Goal: Task Accomplishment & Management: Manage account settings

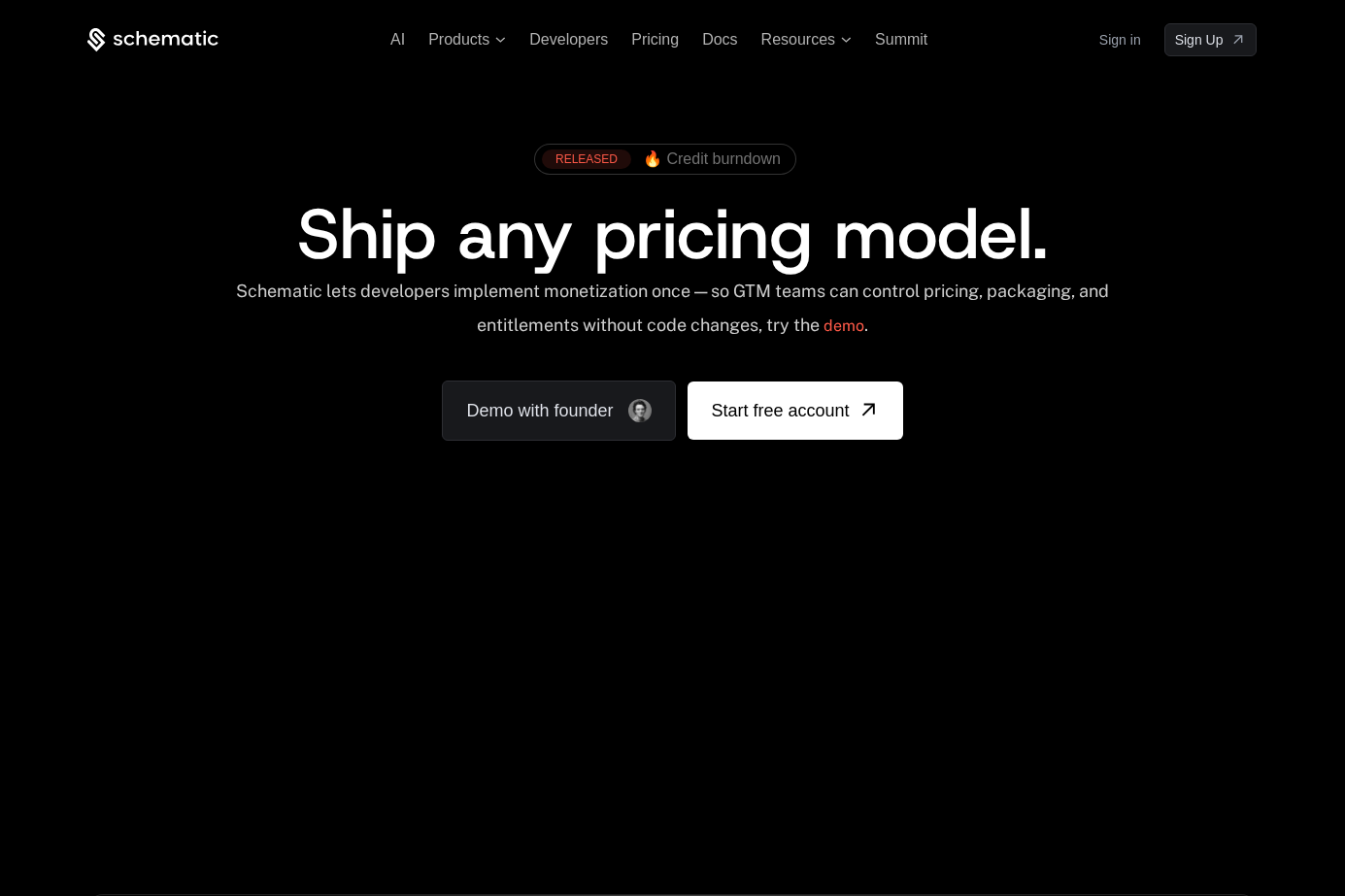
click at [1113, 36] on link "Sign in" at bounding box center [1119, 40] width 42 height 31
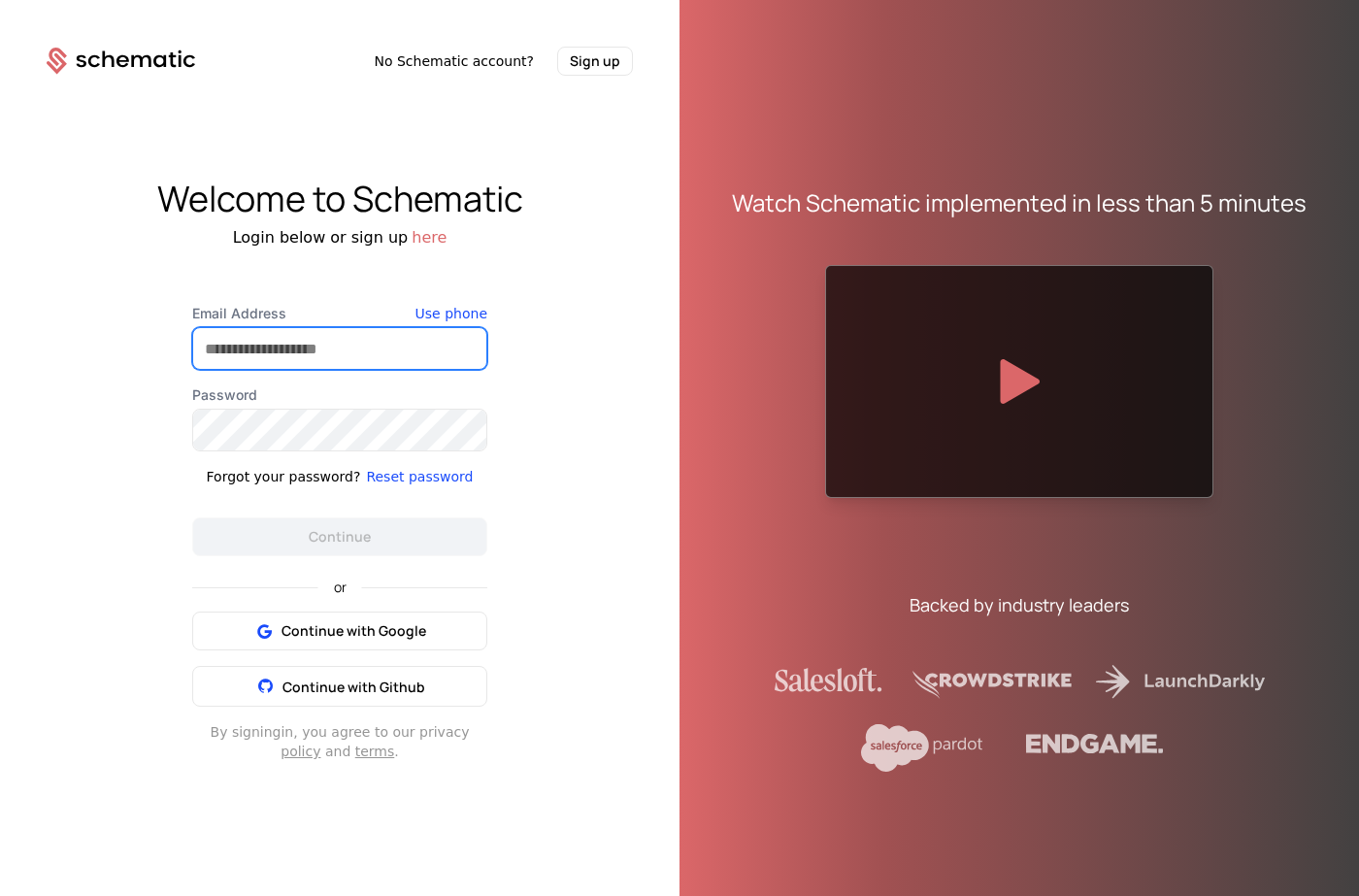
click at [340, 341] on input "Email Address" at bounding box center [340, 348] width 294 height 41
type input "**********"
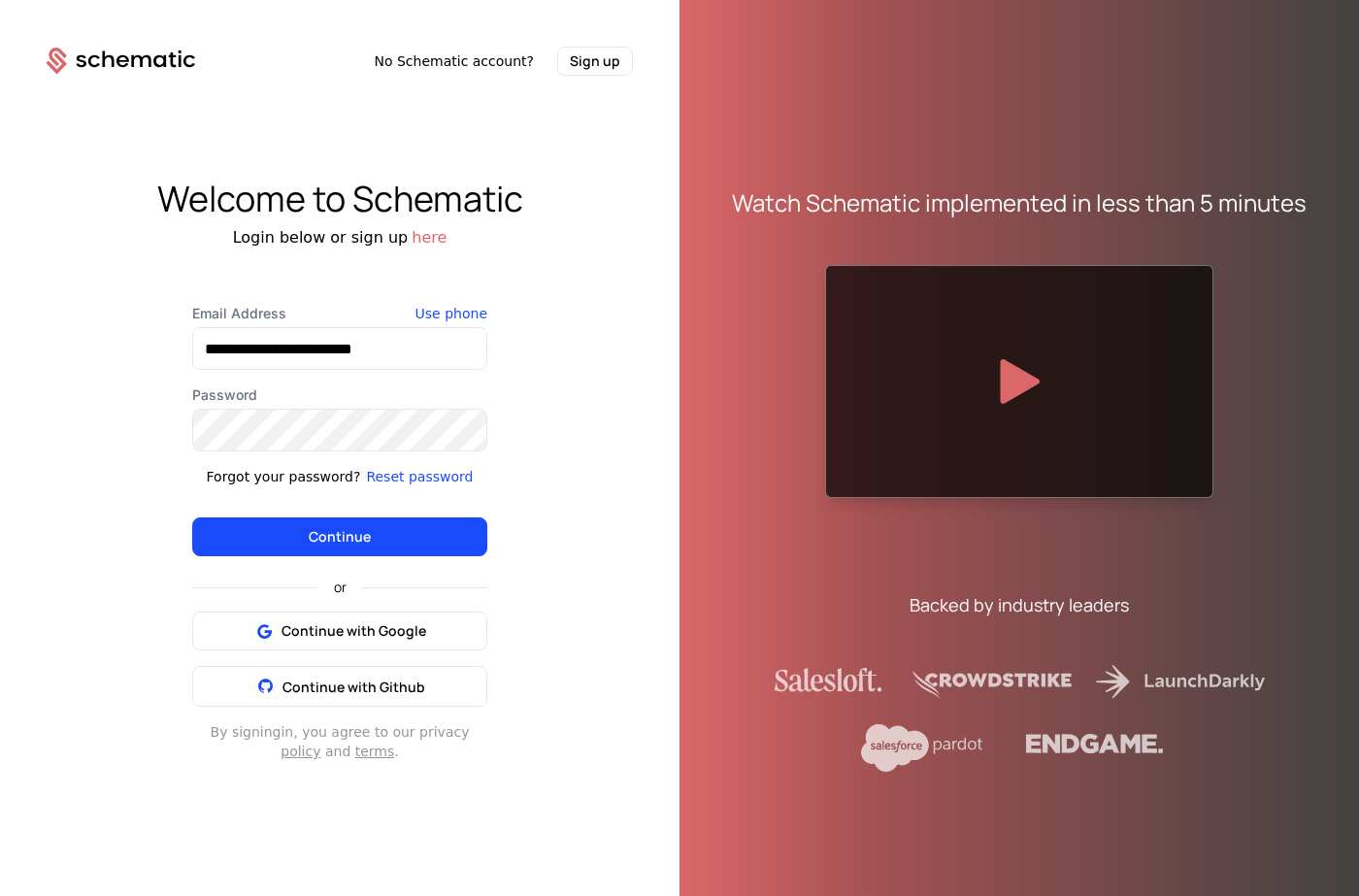
click at [354, 529] on button "Continue" at bounding box center [340, 537] width 295 height 39
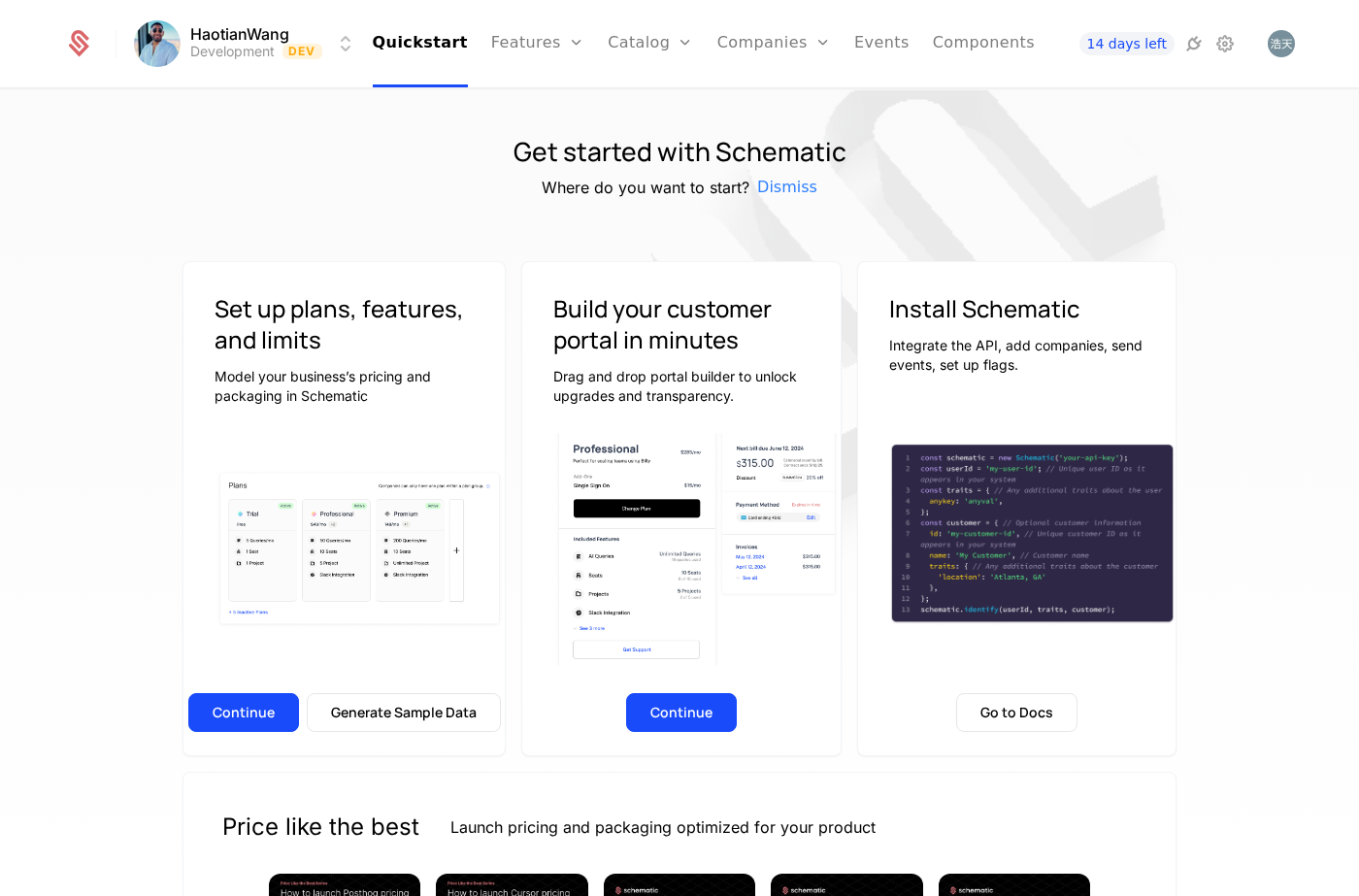
click at [212, 711] on button "Continue" at bounding box center [244, 713] width 111 height 39
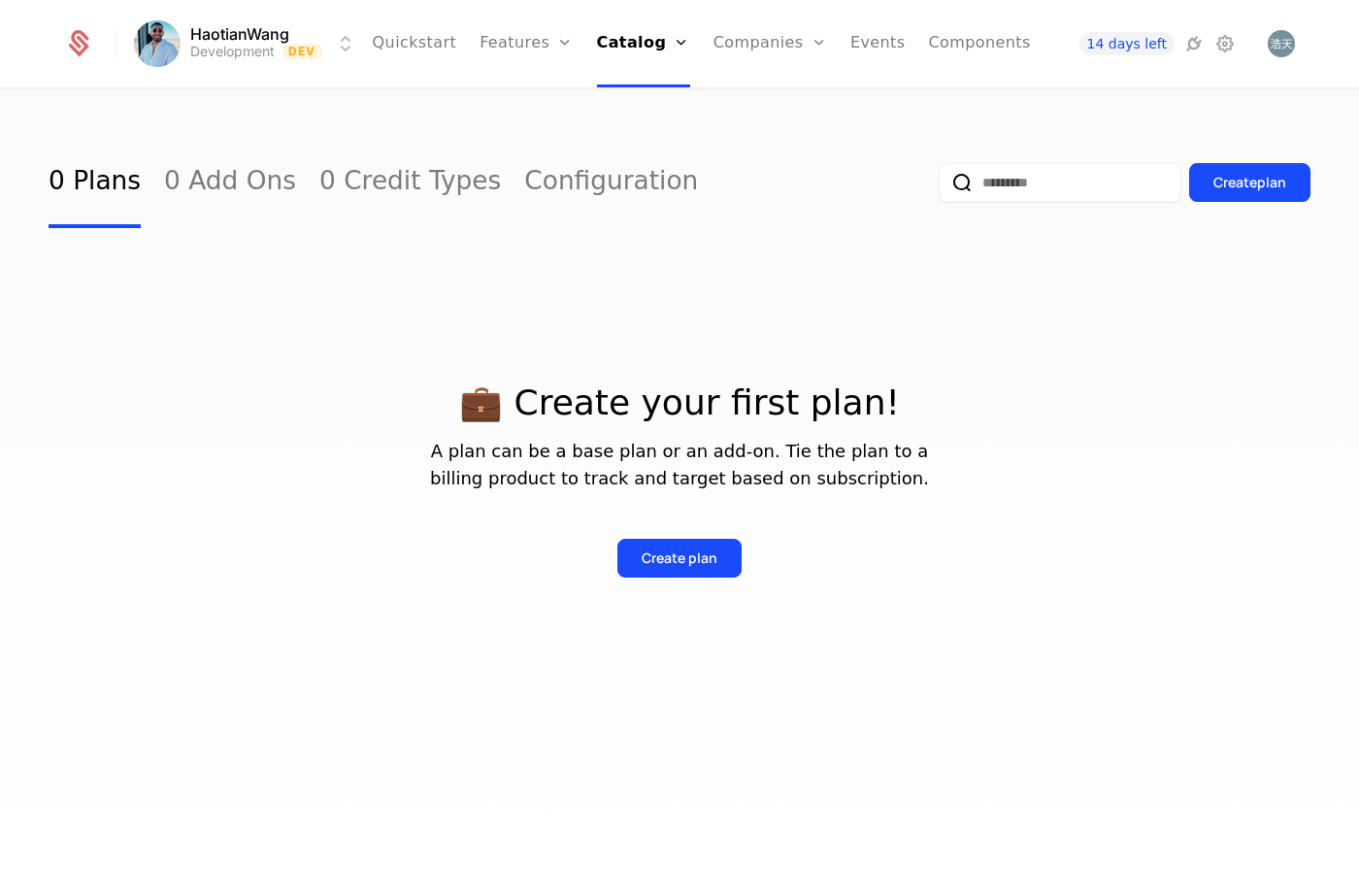
click at [1192, 51] on icon at bounding box center [1195, 44] width 23 height 23
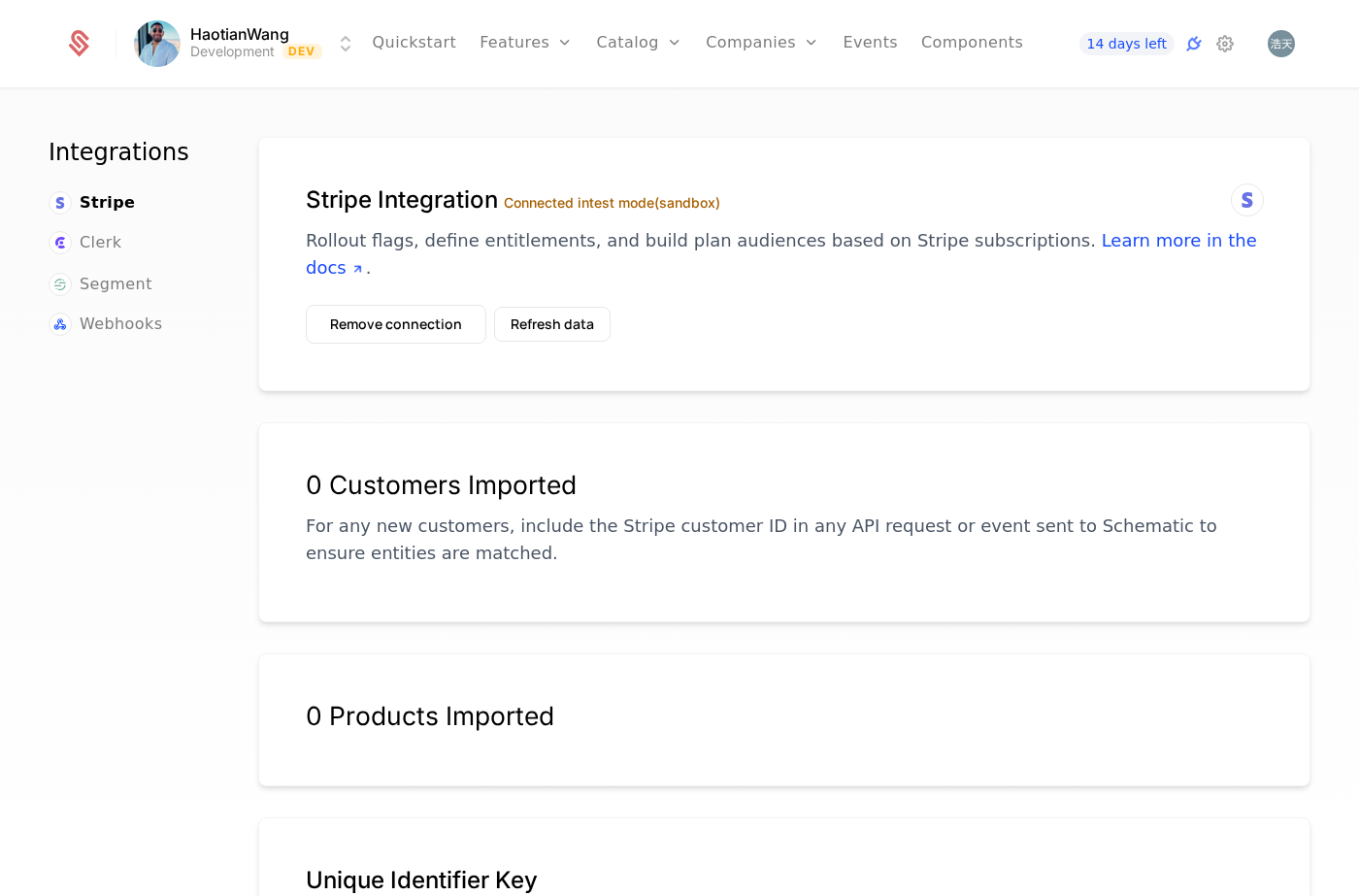
click at [396, 325] on button "Remove connection" at bounding box center [396, 325] width 181 height 39
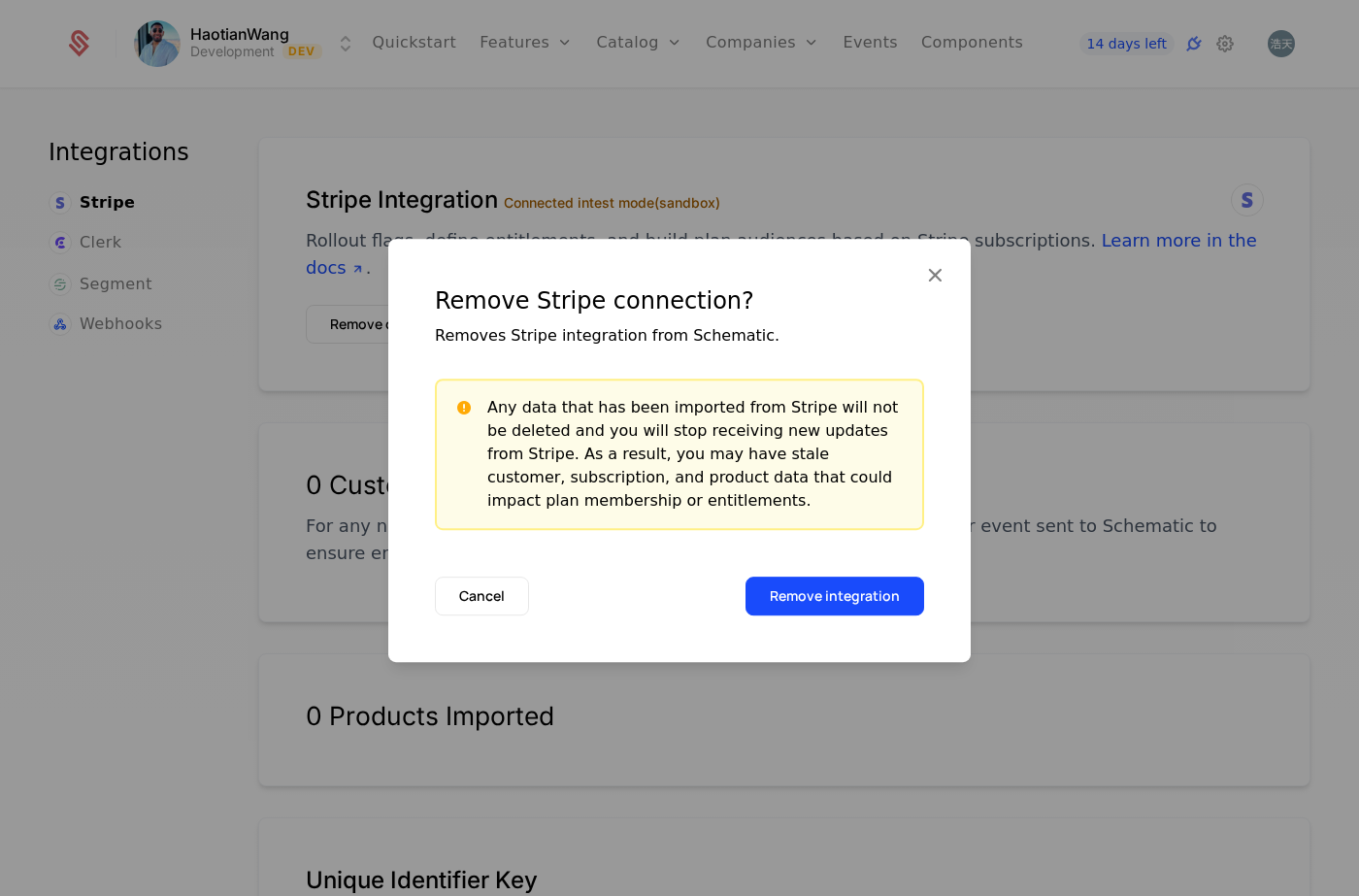
click at [852, 600] on button "Remove integration" at bounding box center [835, 597] width 179 height 39
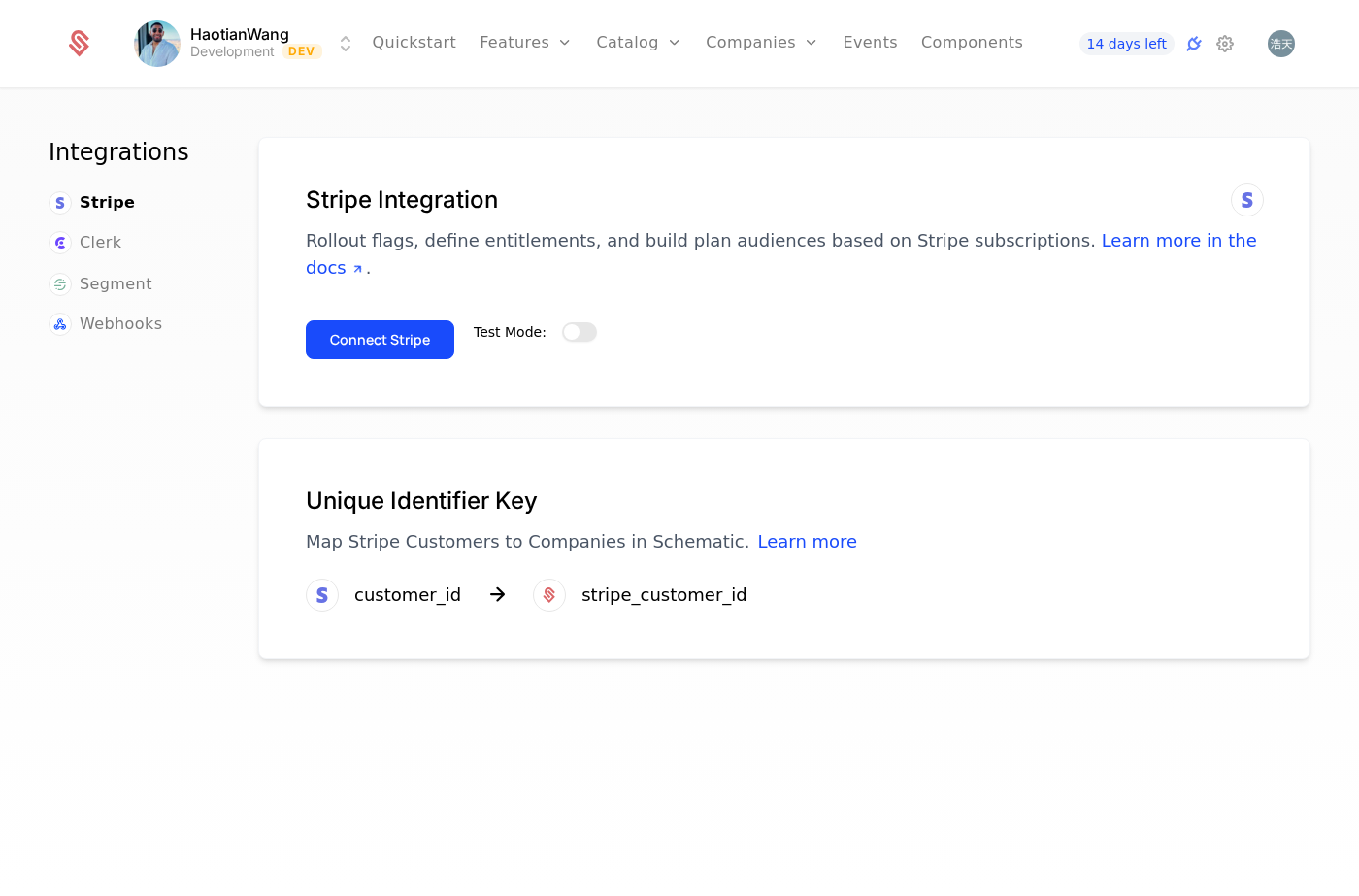
click at [565, 330] on span "button" at bounding box center [572, 332] width 16 height 16
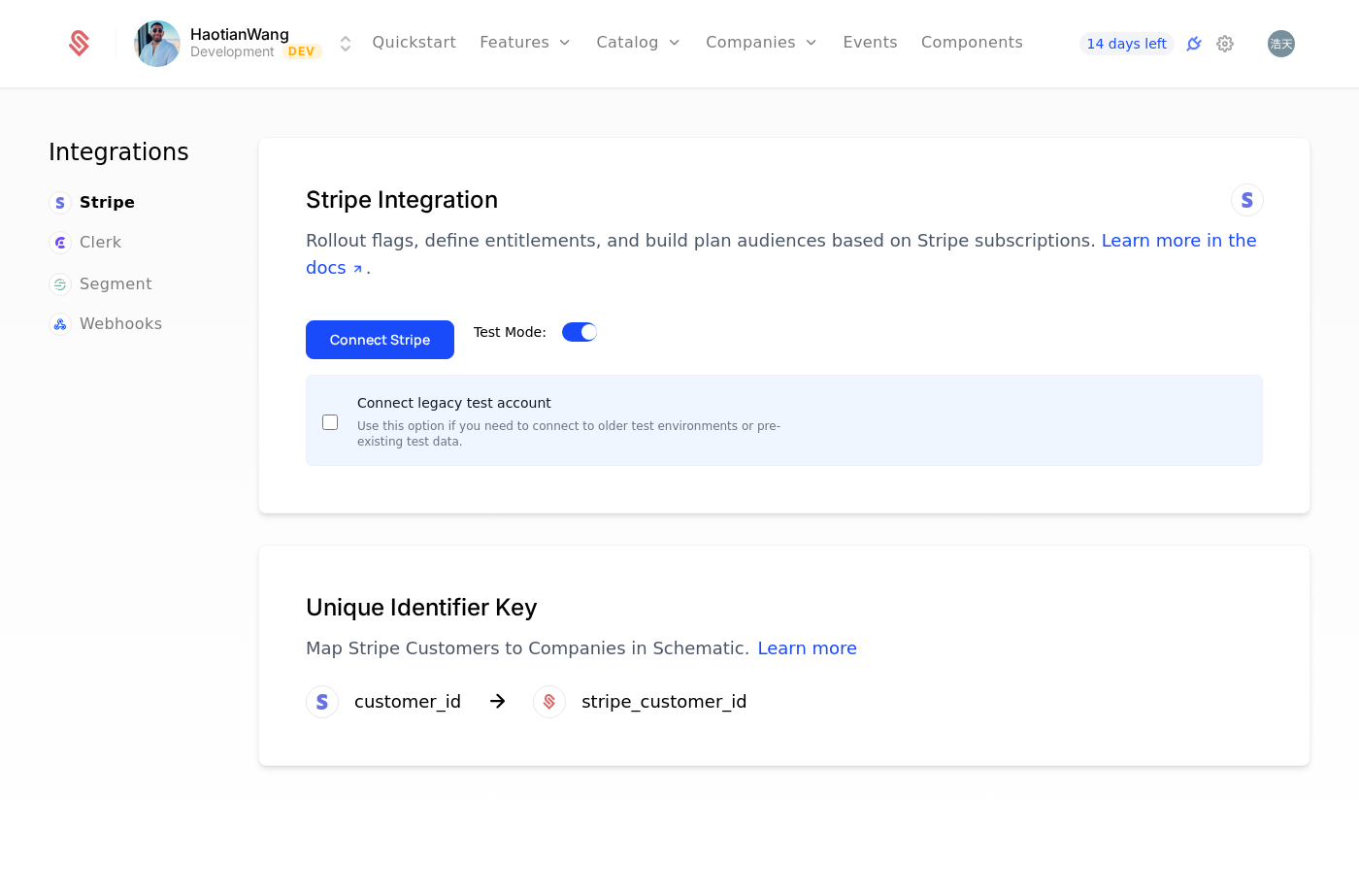
click at [375, 339] on button "Connect Stripe" at bounding box center [381, 340] width 149 height 39
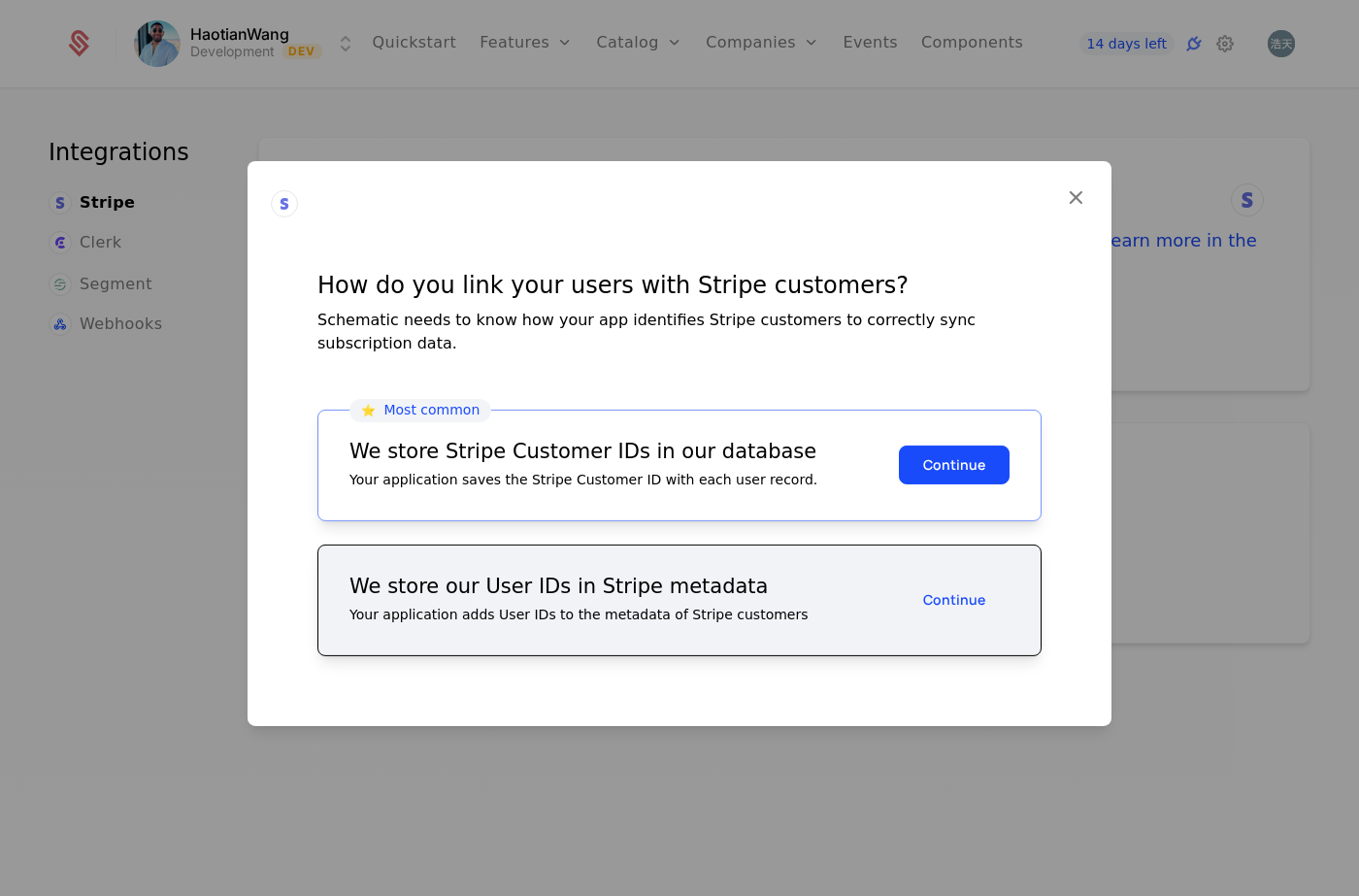
click at [974, 458] on button "Continue" at bounding box center [954, 466] width 111 height 39
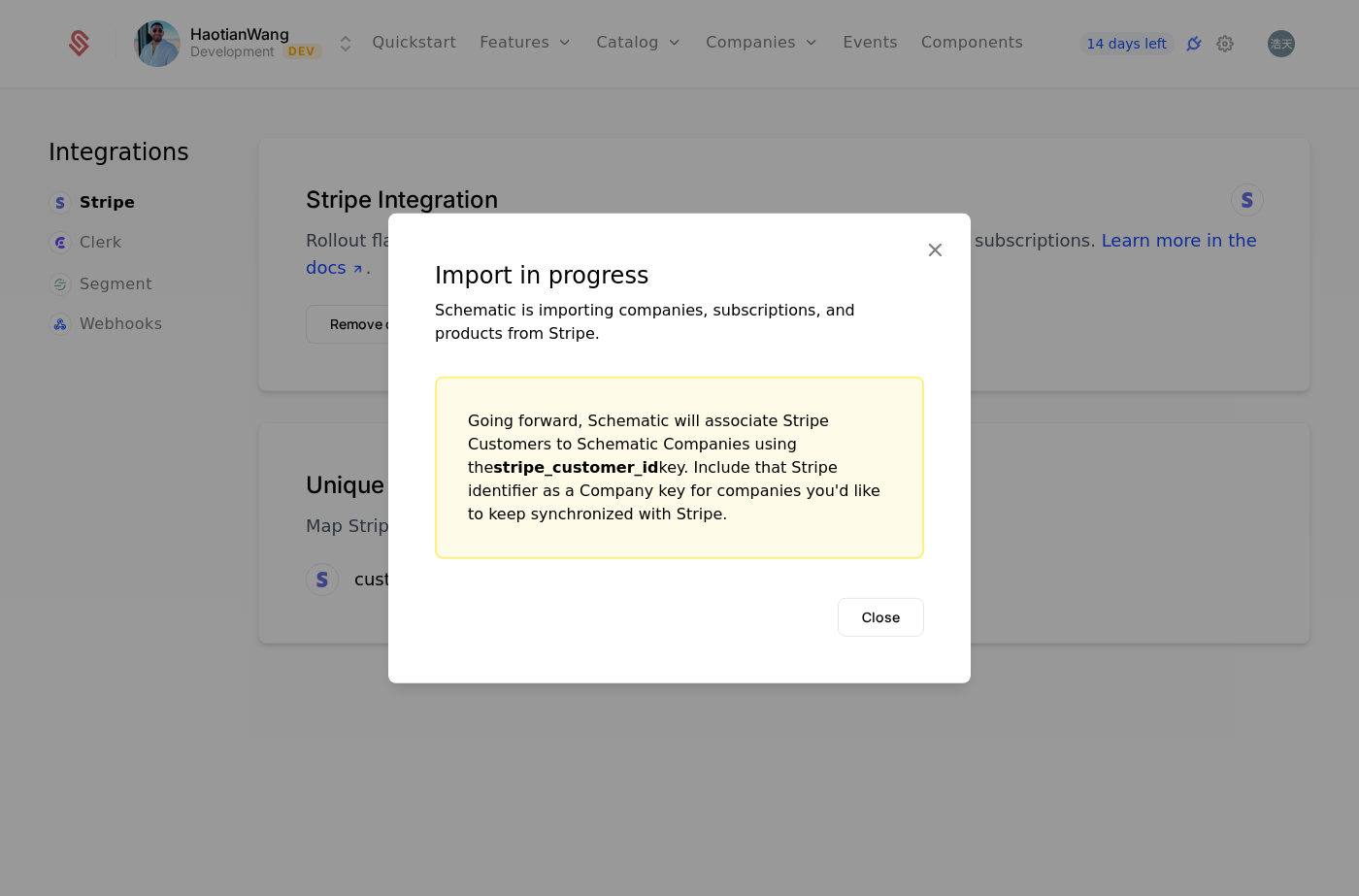
click at [893, 618] on button "Close" at bounding box center [881, 616] width 86 height 39
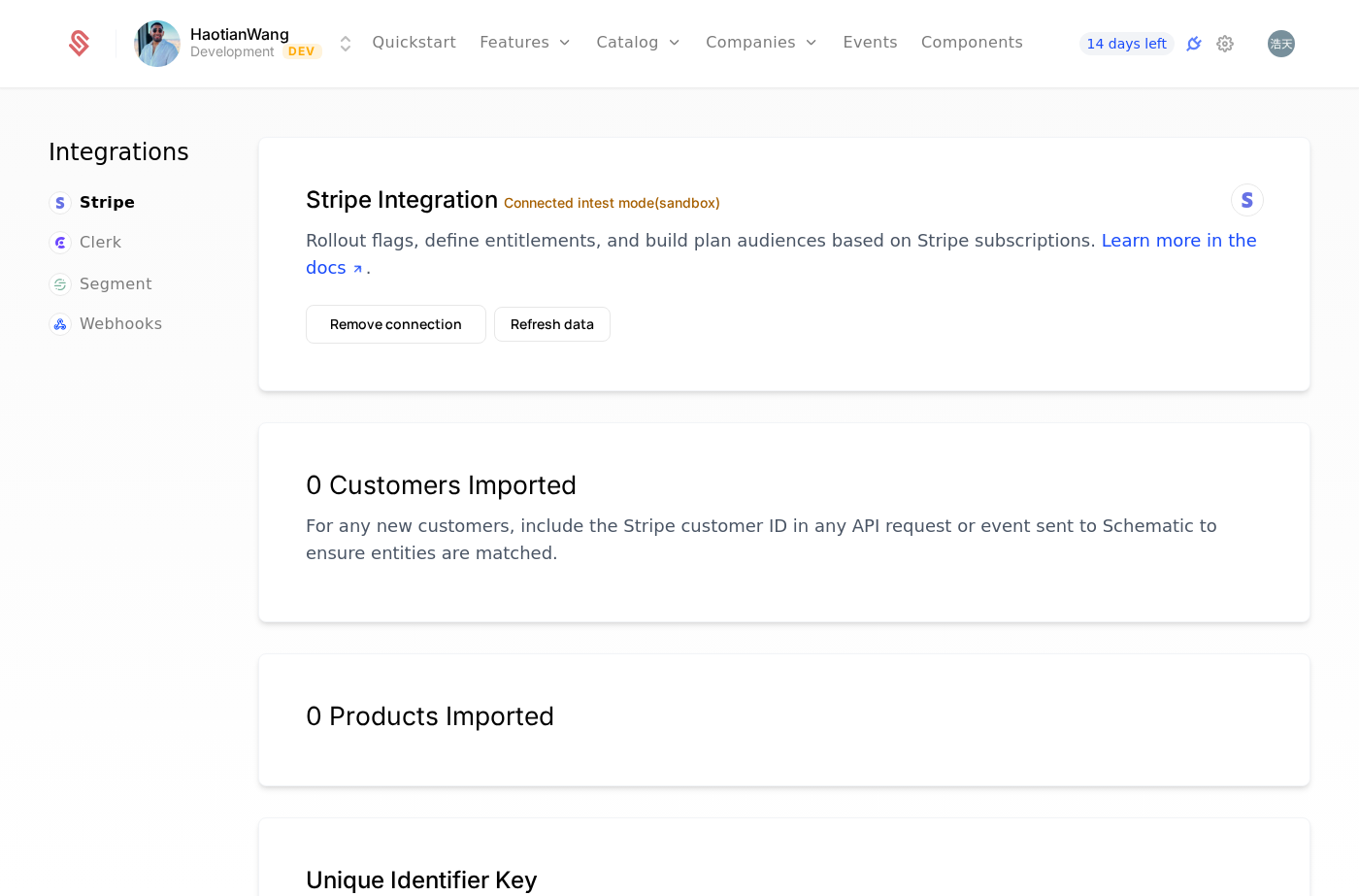
click at [649, 242] on p "Rollout flags, define entitlements, and build plan audiences based on Stripe su…" at bounding box center [785, 254] width 958 height 55
click at [173, 44] on html "HaotianWang Development Dev Quickstart Features Features Flags Catalog Plans Ad…" at bounding box center [679, 448] width 1359 height 896
click at [251, 29] on html "HaotianWang Development Dev Quickstart Features Features Flags Catalog Plans Ad…" at bounding box center [679, 448] width 1359 height 896
click at [252, 29] on html "HaotianWang Development Dev Quickstart Features Features Flags Catalog Plans Ad…" at bounding box center [679, 448] width 1359 height 896
click at [668, 121] on html "HaotianWang Development Dev Quickstart Features Features Flags Catalog Plans Ad…" at bounding box center [679, 448] width 1359 height 896
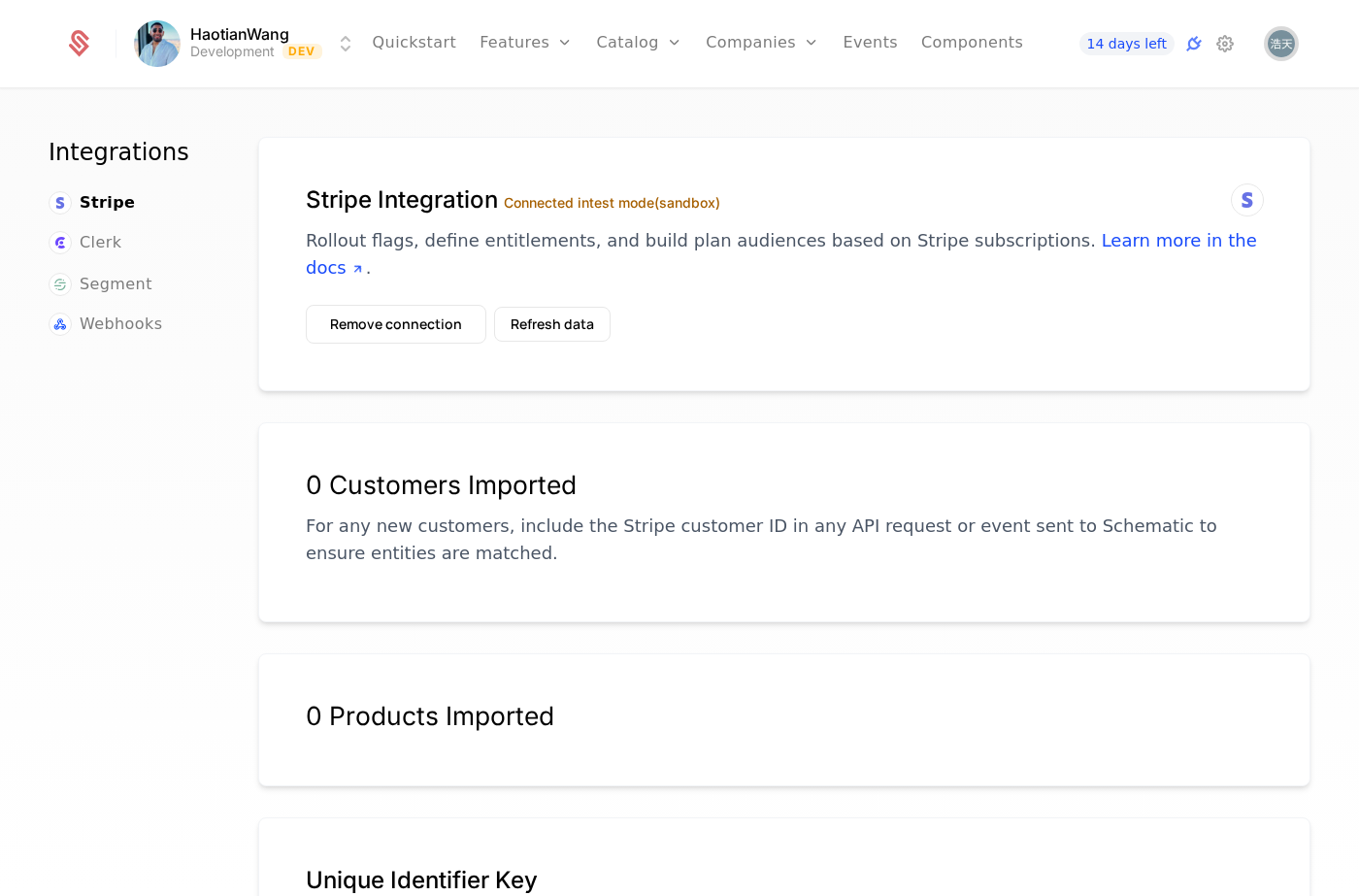
click at [1269, 50] on img "Open user button" at bounding box center [1282, 44] width 27 height 27
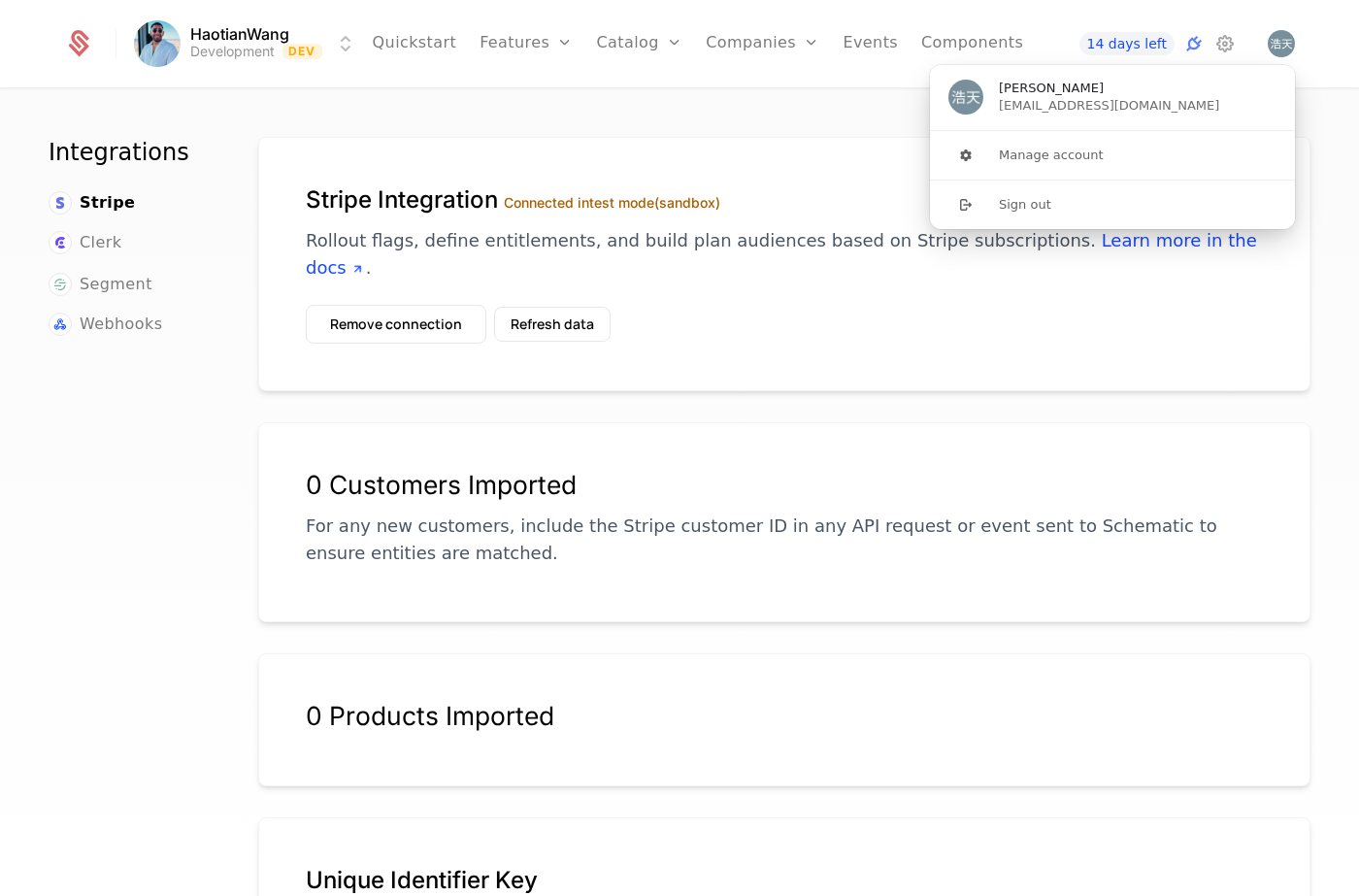
click at [1017, 102] on span "haotianwang2001@gmail.com" at bounding box center [1109, 106] width 220 height 18
click at [806, 120] on div "Integrations Stripe Clerk Segment Webhooks Stripe Integration Connected in test…" at bounding box center [679, 499] width 1359 height 818
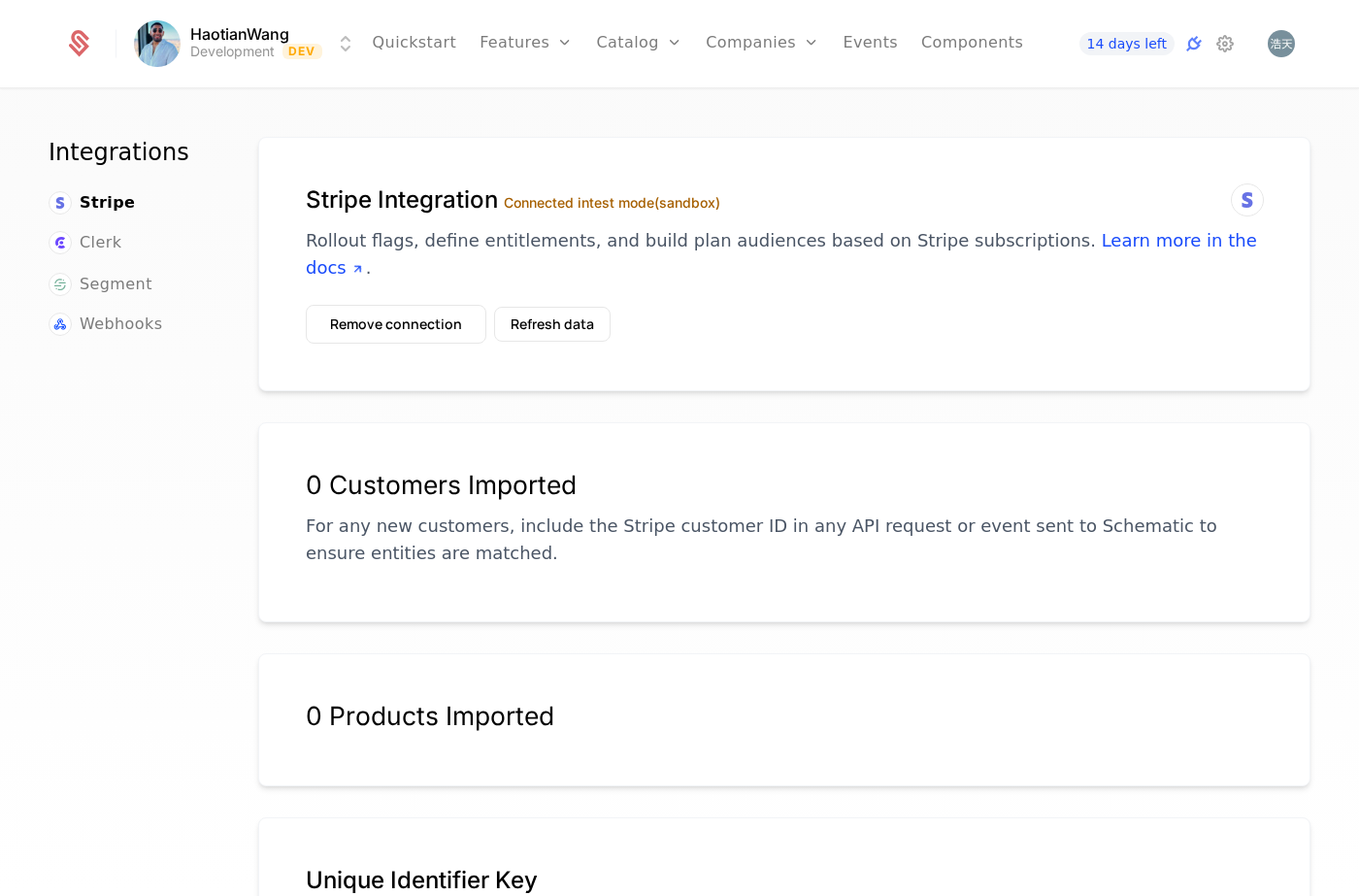
click at [1200, 41] on icon at bounding box center [1195, 44] width 23 height 23
click at [538, 325] on button "Refresh data" at bounding box center [552, 325] width 116 height 35
click at [564, 326] on button "Refresh data" at bounding box center [552, 325] width 116 height 35
click at [95, 240] on span "Clerk" at bounding box center [100, 243] width 42 height 23
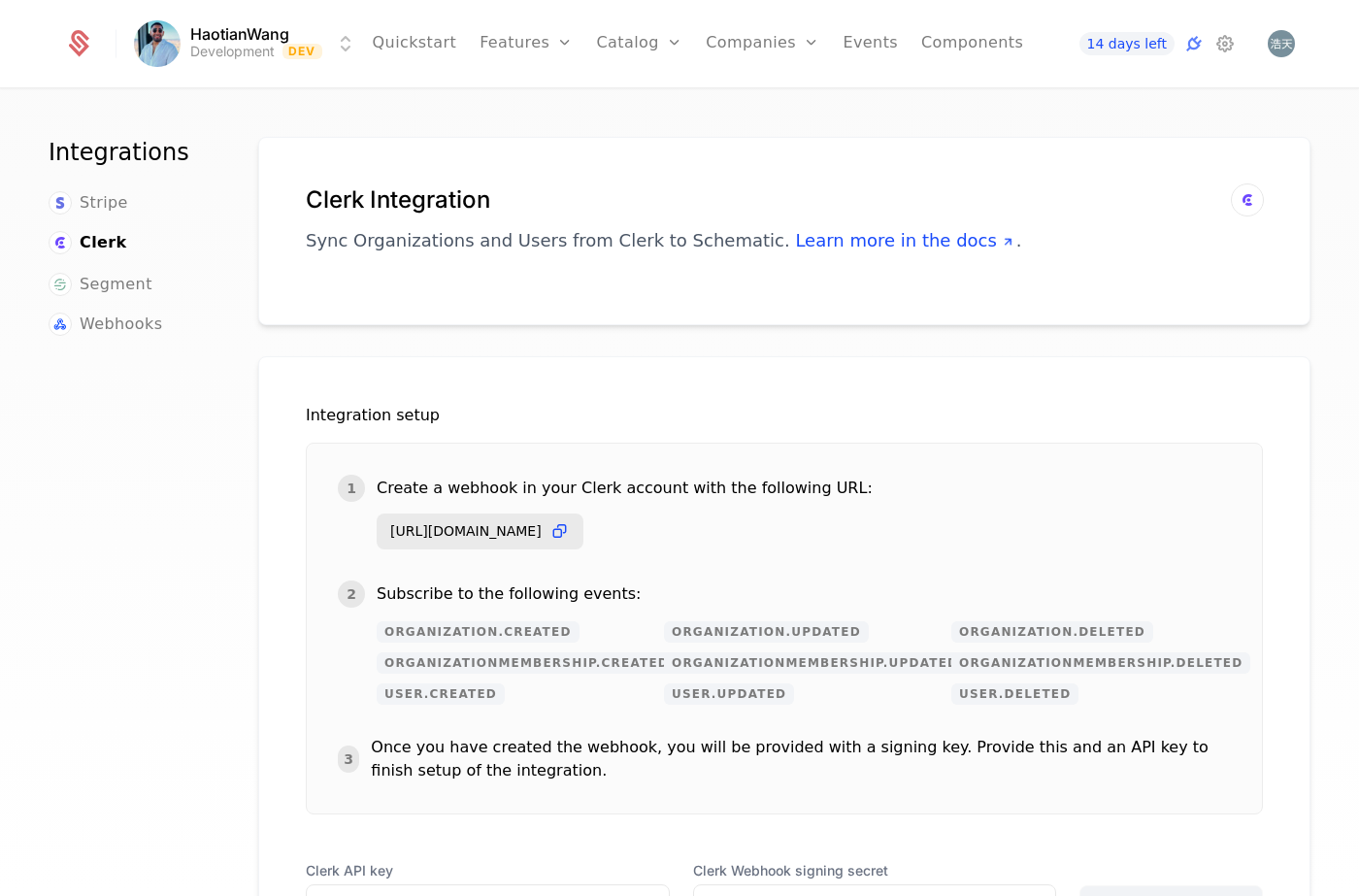
click at [105, 208] on span "Stripe" at bounding box center [104, 203] width 49 height 23
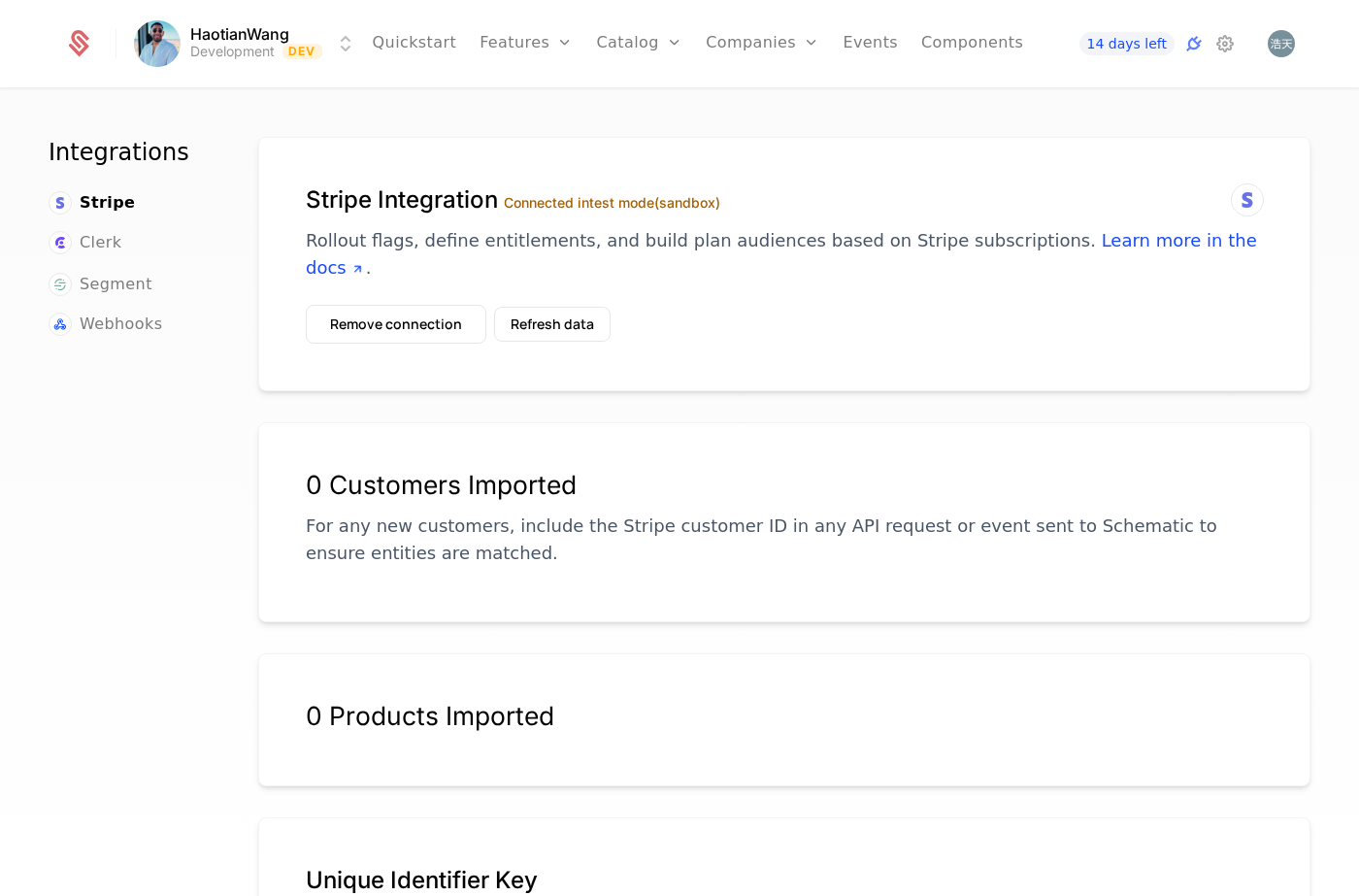
click at [343, 48] on html "HaotianWang Development Dev Quickstart Features Features Flags Catalog Plans Ad…" at bounding box center [679, 448] width 1359 height 896
click at [369, 147] on button "Manage" at bounding box center [385, 146] width 153 height 35
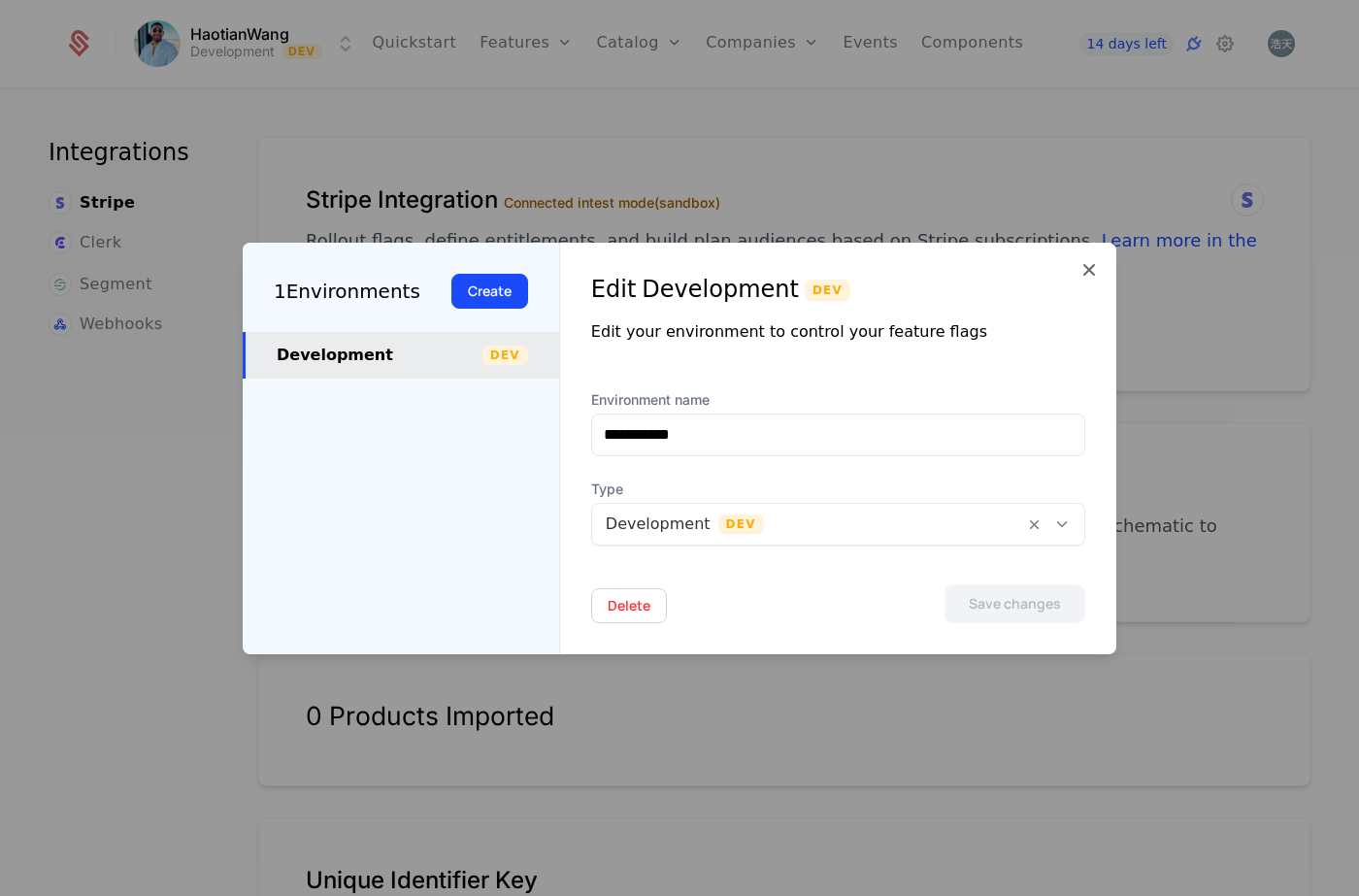
click at [1098, 272] on icon at bounding box center [1090, 270] width 23 height 23
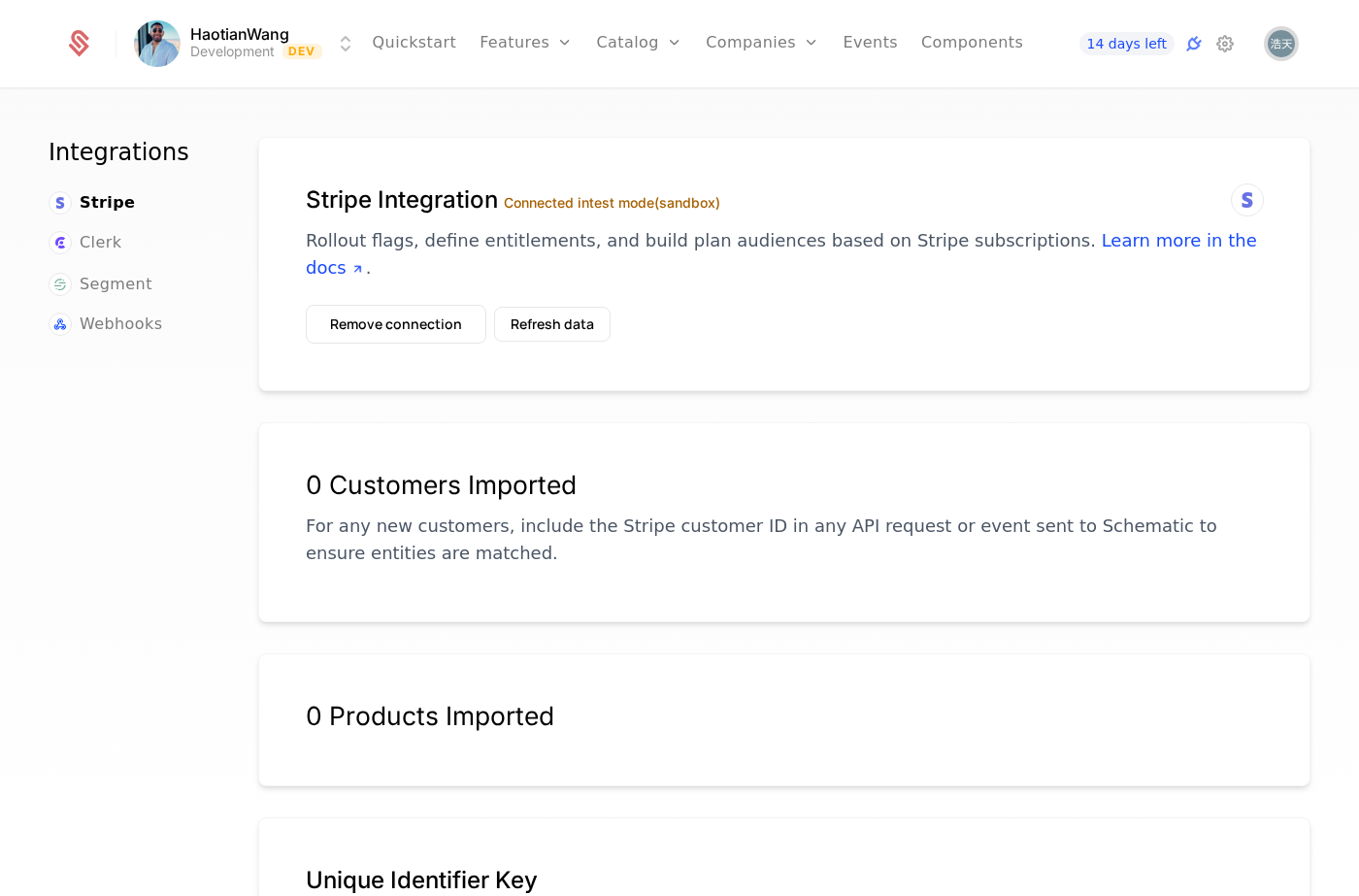
click at [1291, 36] on img "Open user button" at bounding box center [1282, 44] width 27 height 27
click at [1232, 49] on icon at bounding box center [1226, 44] width 23 height 23
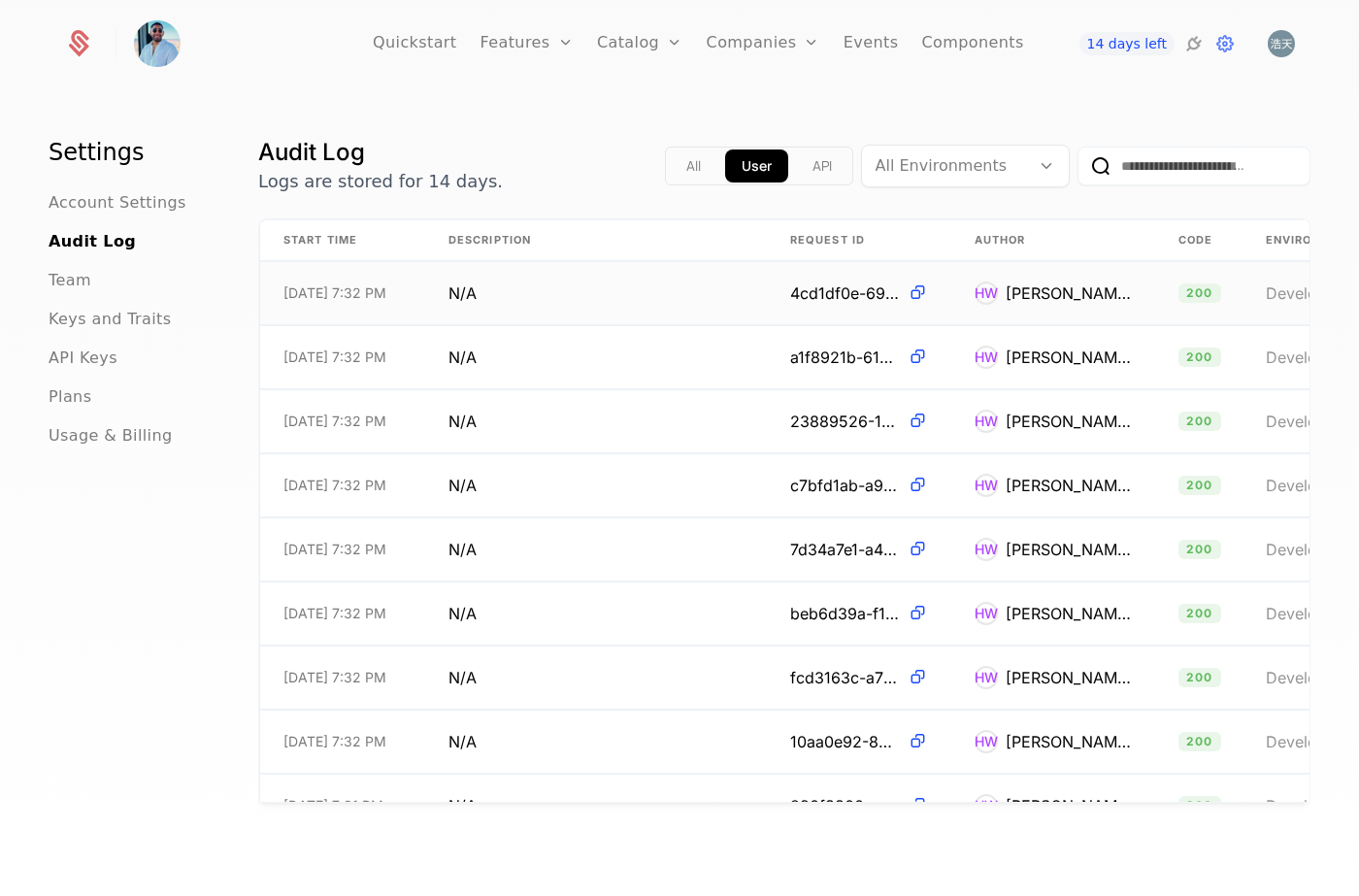
click at [903, 291] on span at bounding box center [914, 292] width 28 height 21
click at [103, 285] on div "Team" at bounding box center [130, 281] width 163 height 23
click at [95, 279] on div "Team" at bounding box center [130, 281] width 163 height 23
click at [85, 279] on span "Team" at bounding box center [70, 281] width 43 height 23
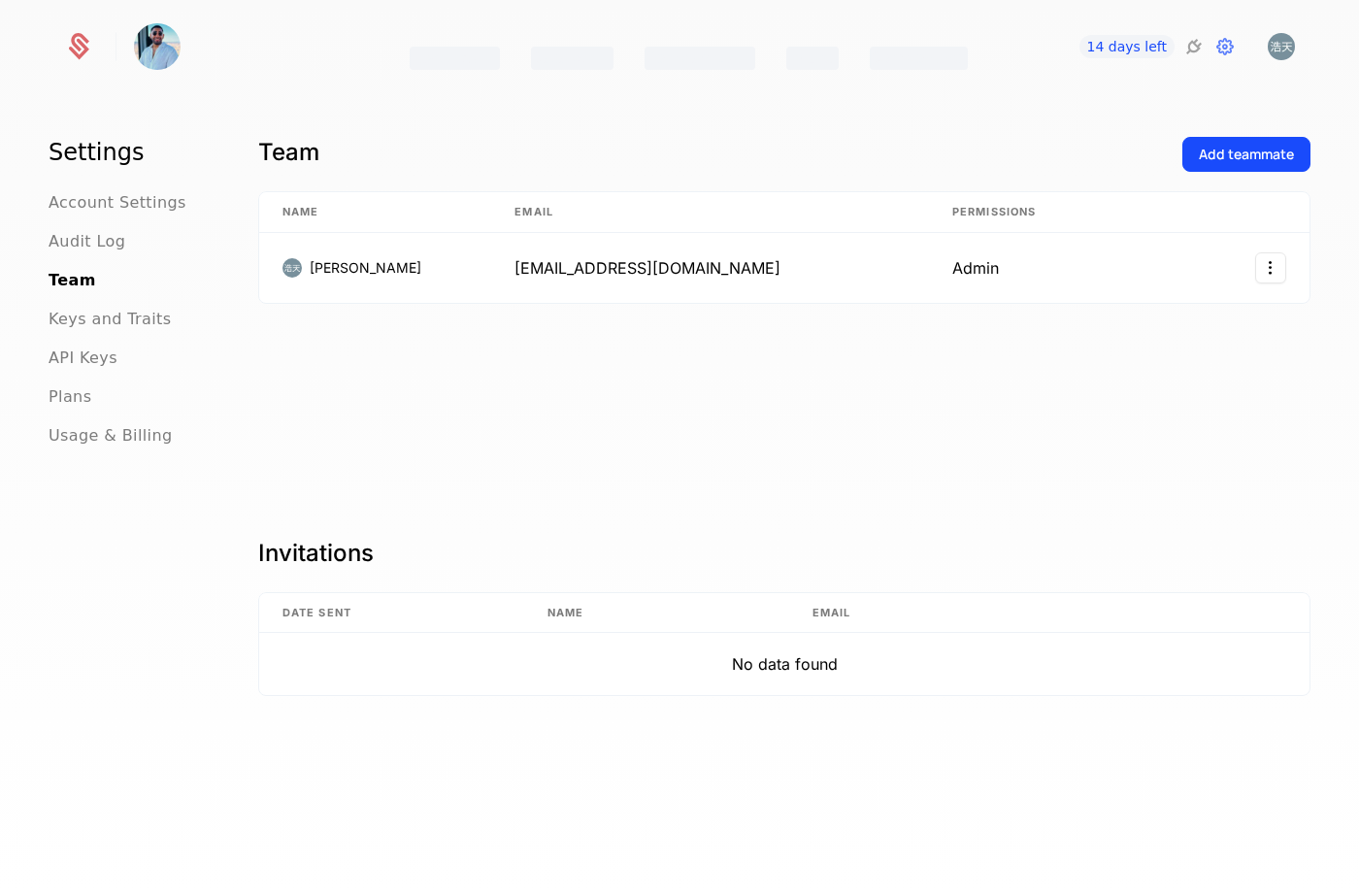
click at [101, 318] on span "Keys and Traits" at bounding box center [110, 320] width 122 height 23
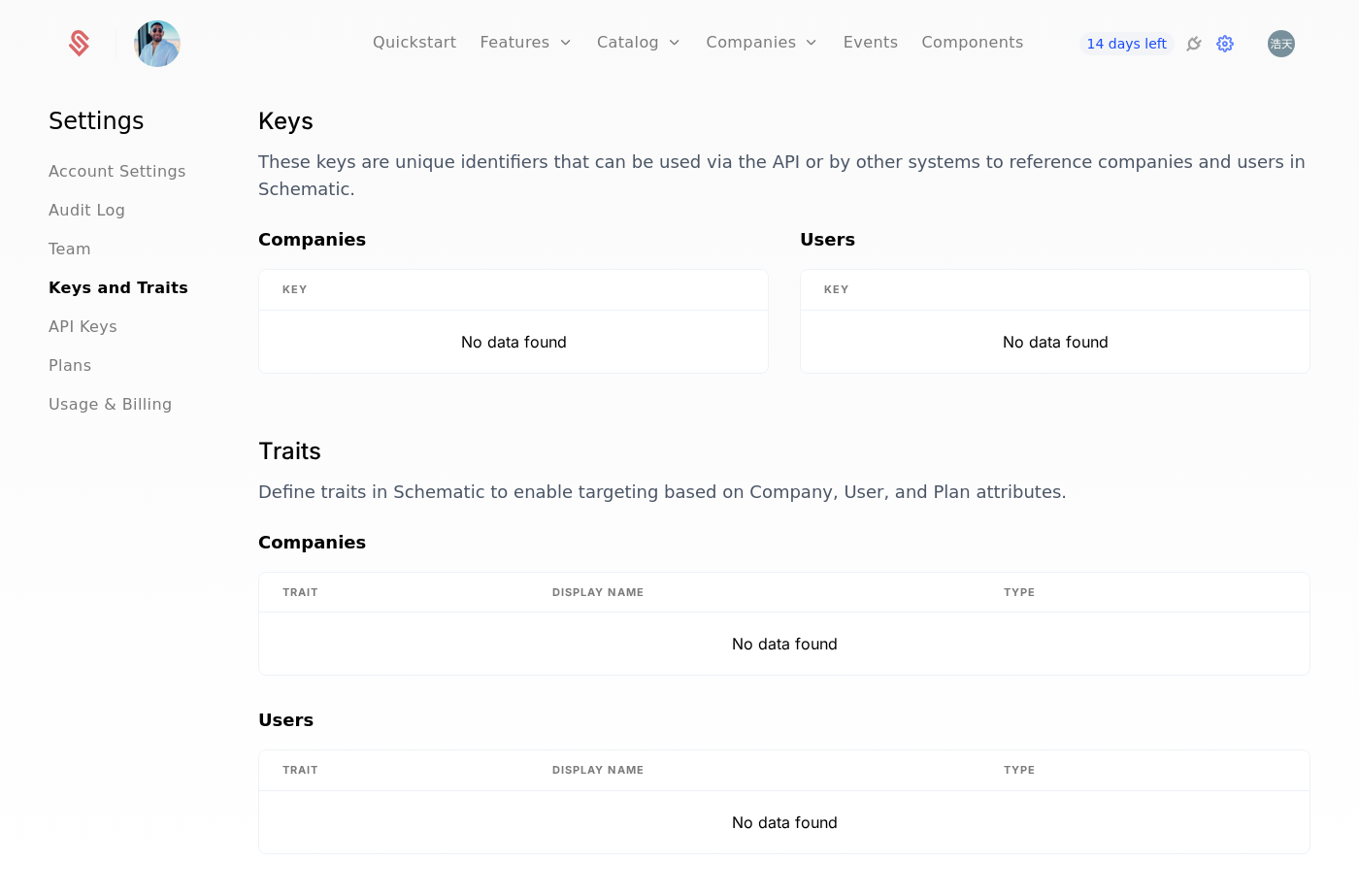
scroll to position [46, 0]
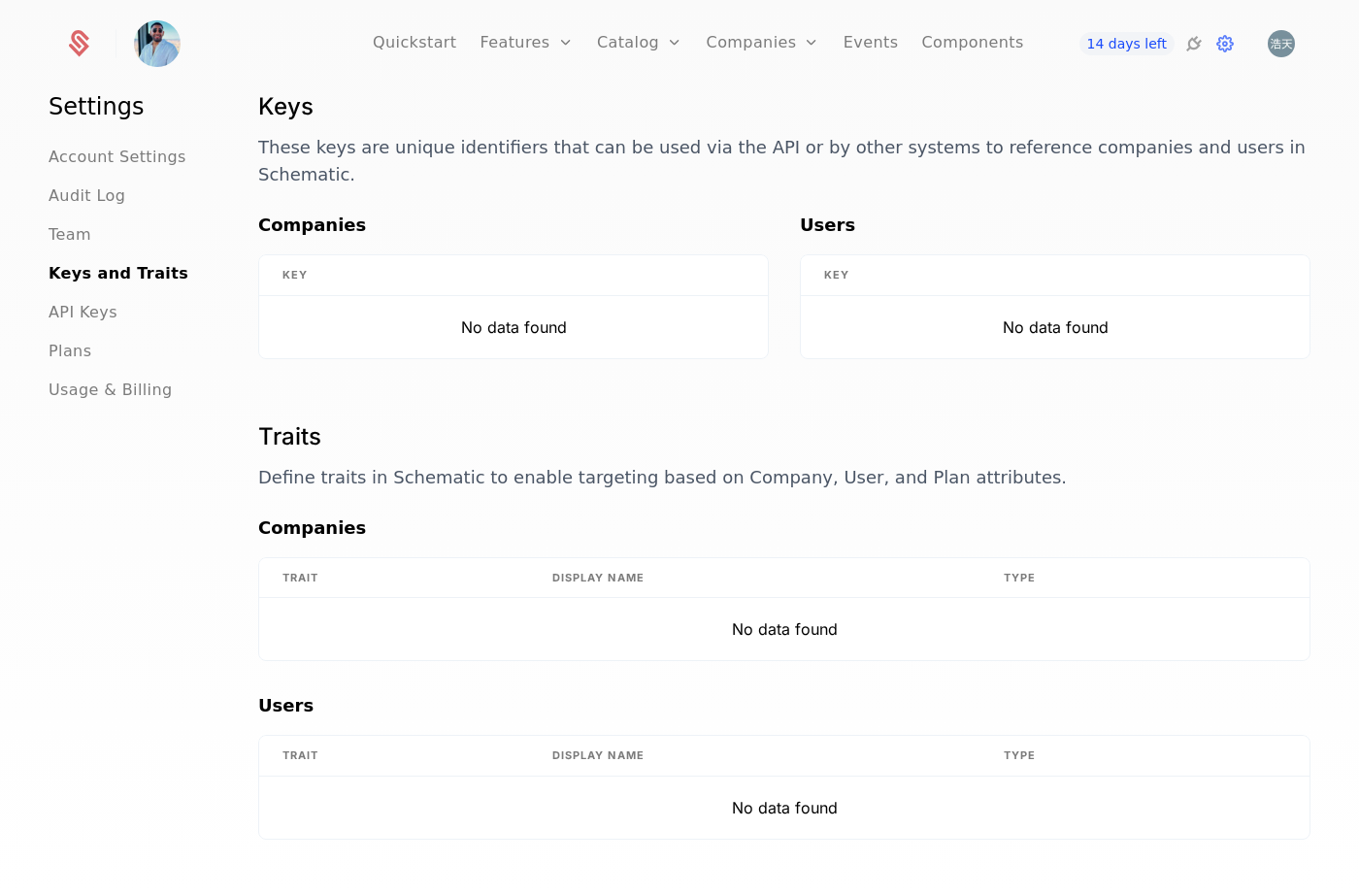
click at [371, 278] on th "Key" at bounding box center [514, 276] width 509 height 41
click at [565, 328] on td "No data found" at bounding box center [514, 328] width 509 height 63
click at [568, 334] on td "No data found" at bounding box center [514, 328] width 509 height 63
click at [719, 356] on td "No data found" at bounding box center [514, 328] width 509 height 63
click at [719, 352] on td "No data found" at bounding box center [514, 328] width 509 height 63
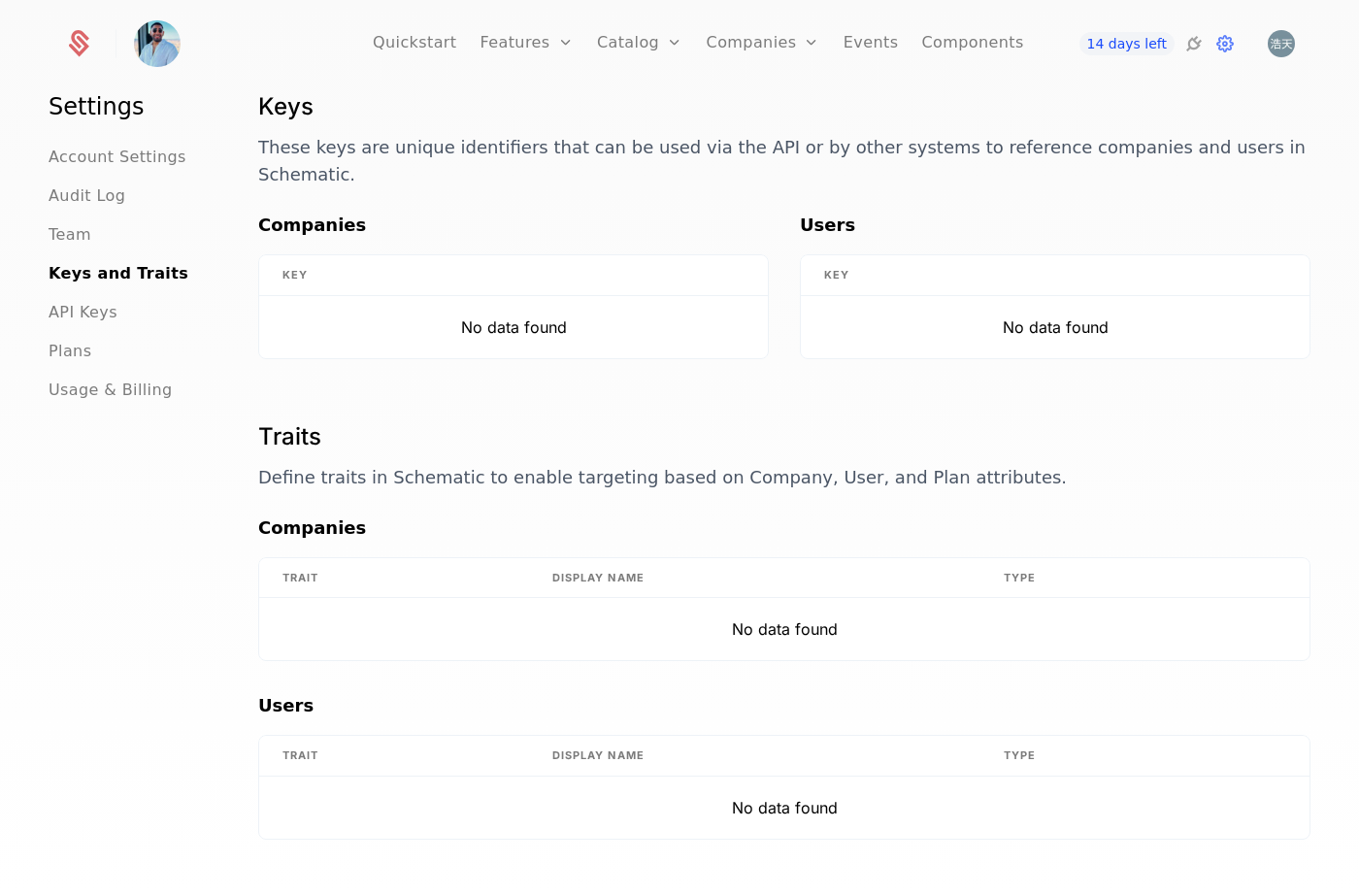
click at [128, 147] on span "Account Settings" at bounding box center [117, 157] width 138 height 23
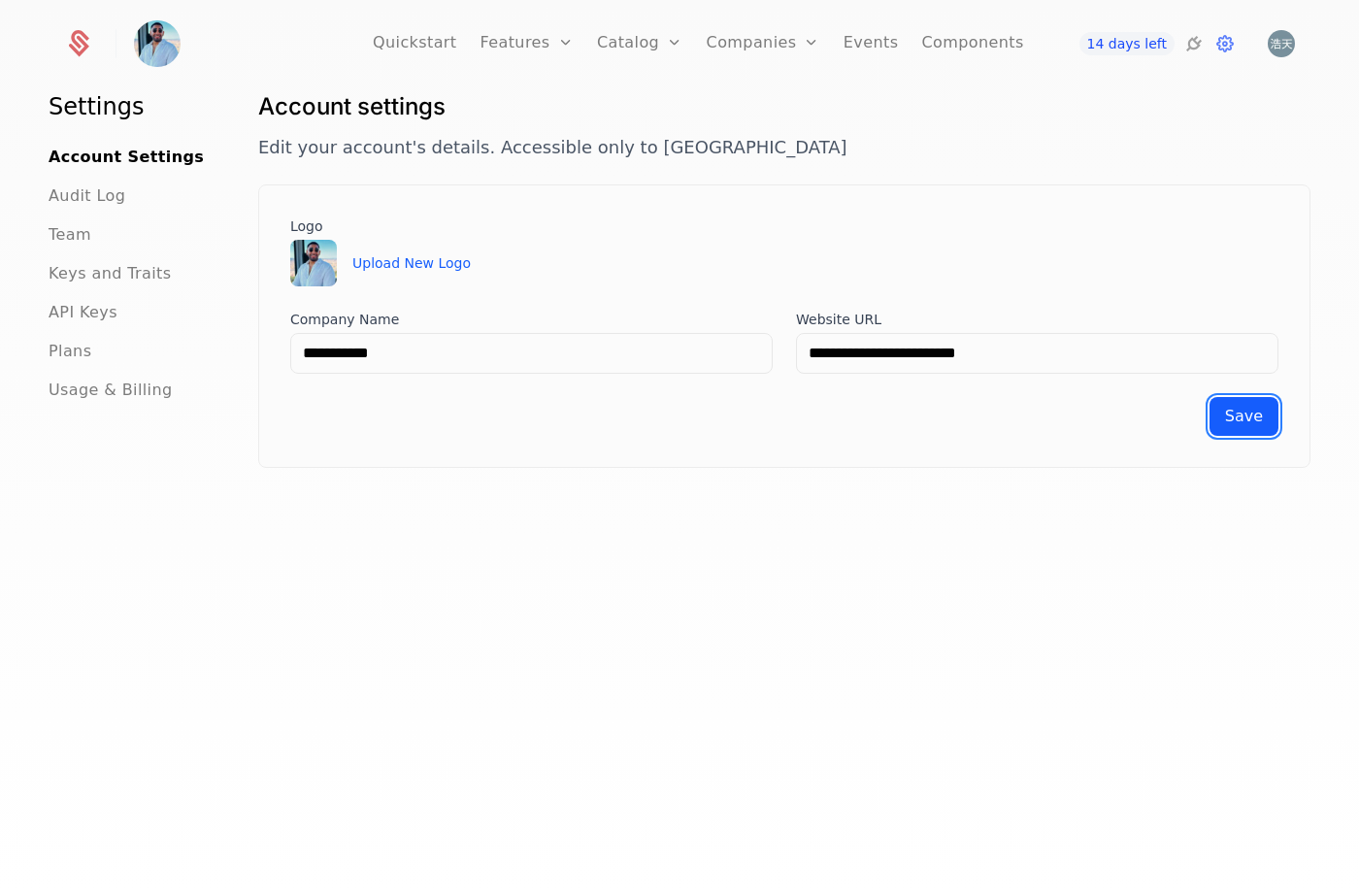
click at [1233, 417] on span "Save" at bounding box center [1244, 416] width 38 height 19
click at [78, 197] on span "Audit Log" at bounding box center [87, 197] width 76 height 23
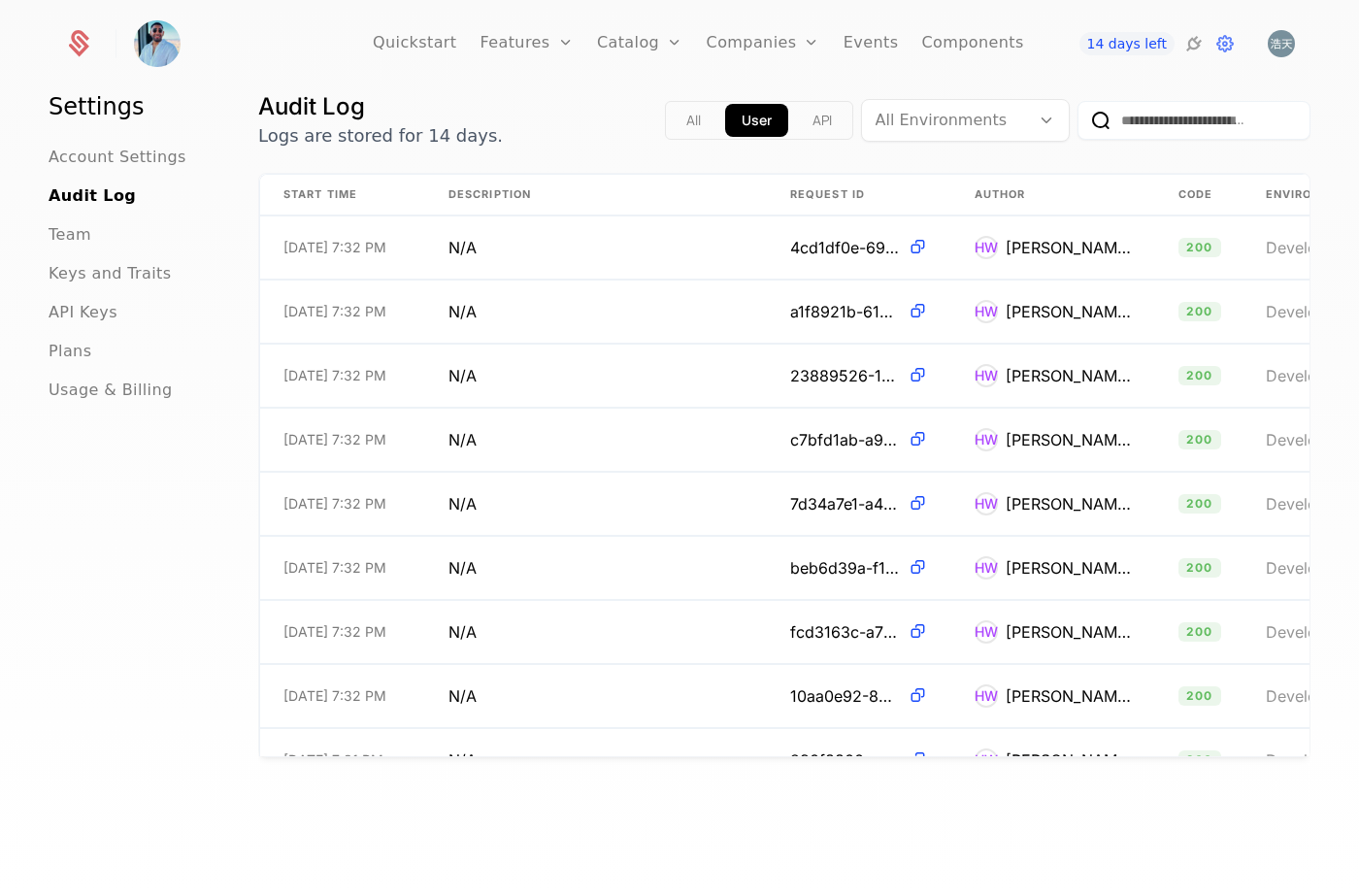
click at [651, 103] on link "Plans" at bounding box center [670, 95] width 100 height 16
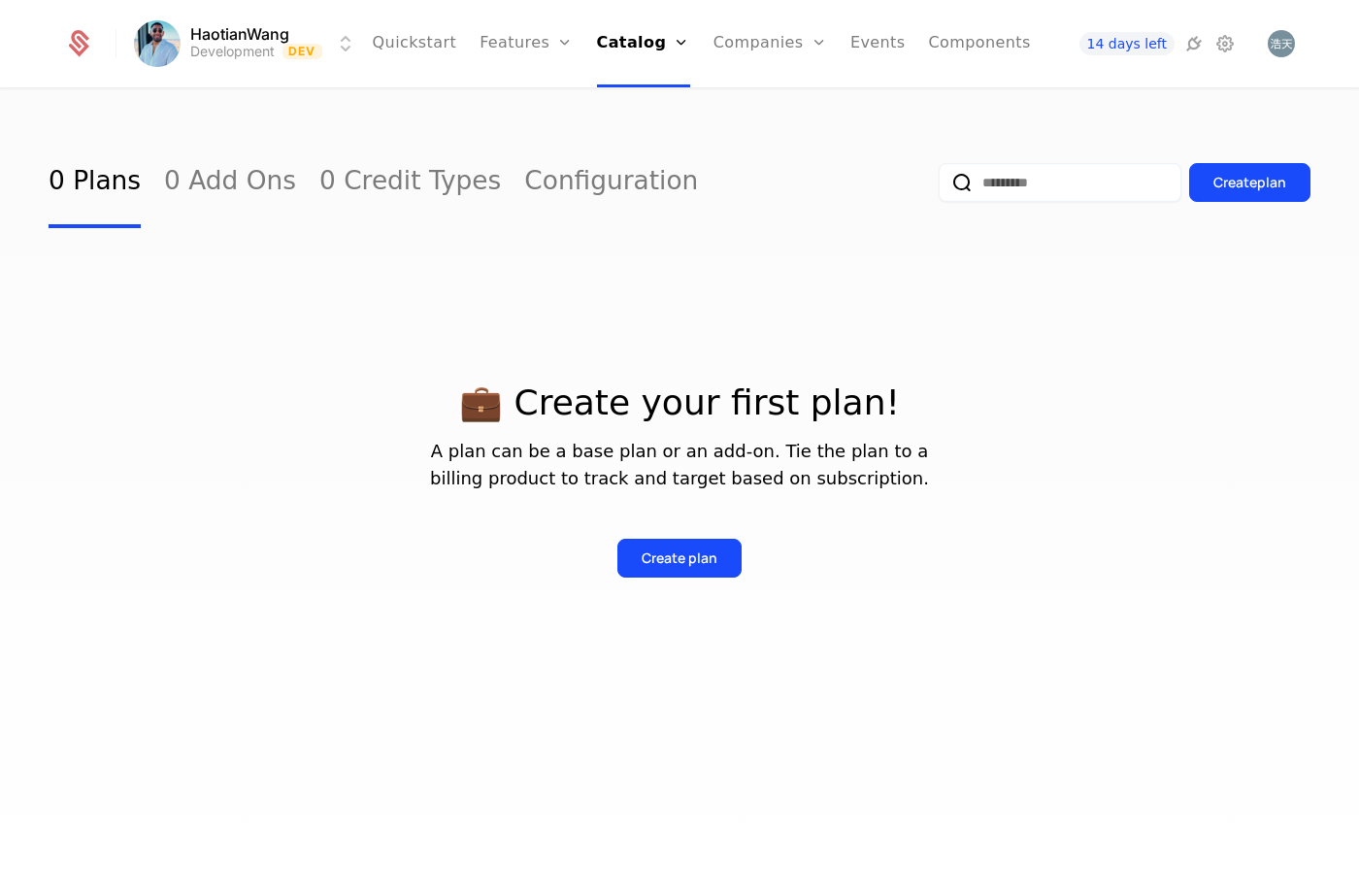
click at [655, 196] on link "Configuration" at bounding box center [670, 189] width 100 height 16
